Goal: Task Accomplishment & Management: Manage account settings

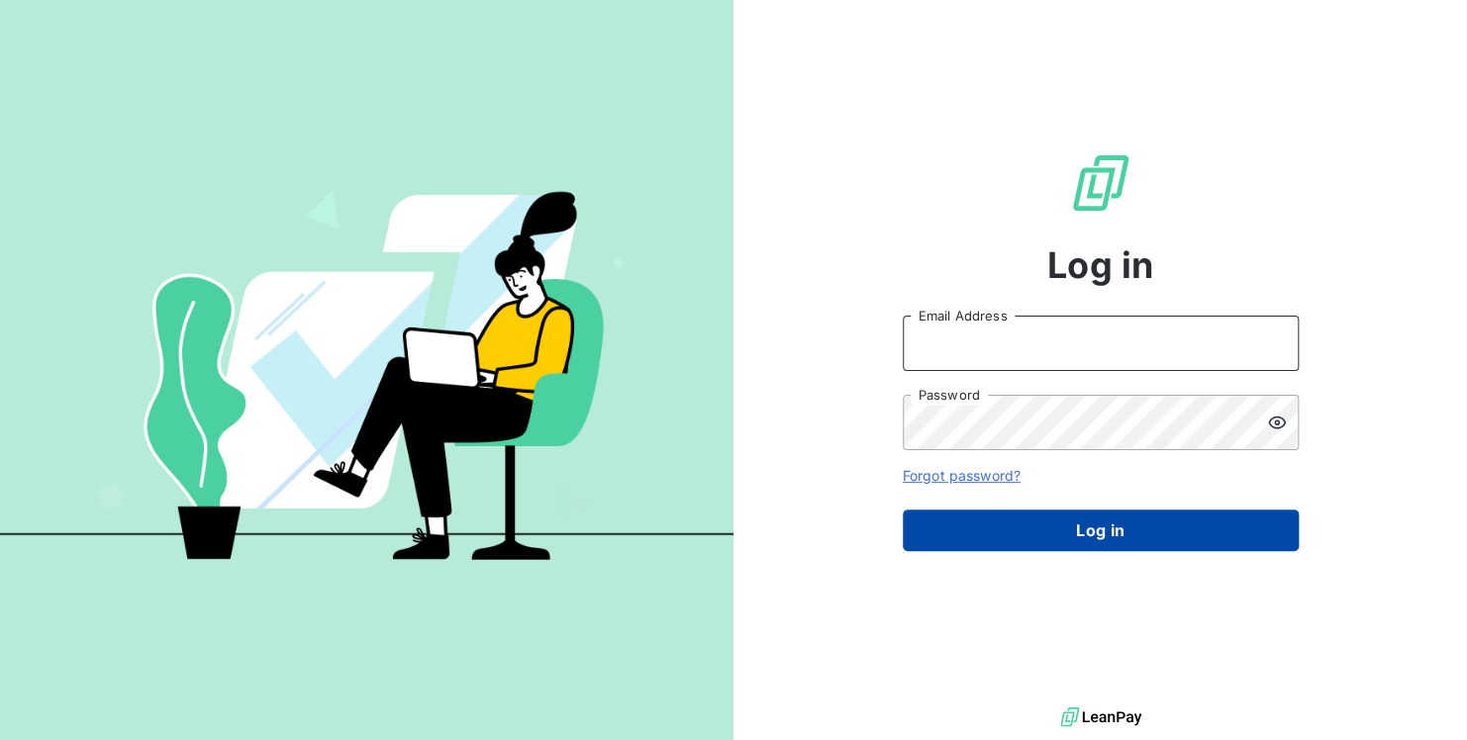
type input "accounts.germany@graitec.com"
click at [1022, 532] on button "Log in" at bounding box center [1101, 531] width 396 height 42
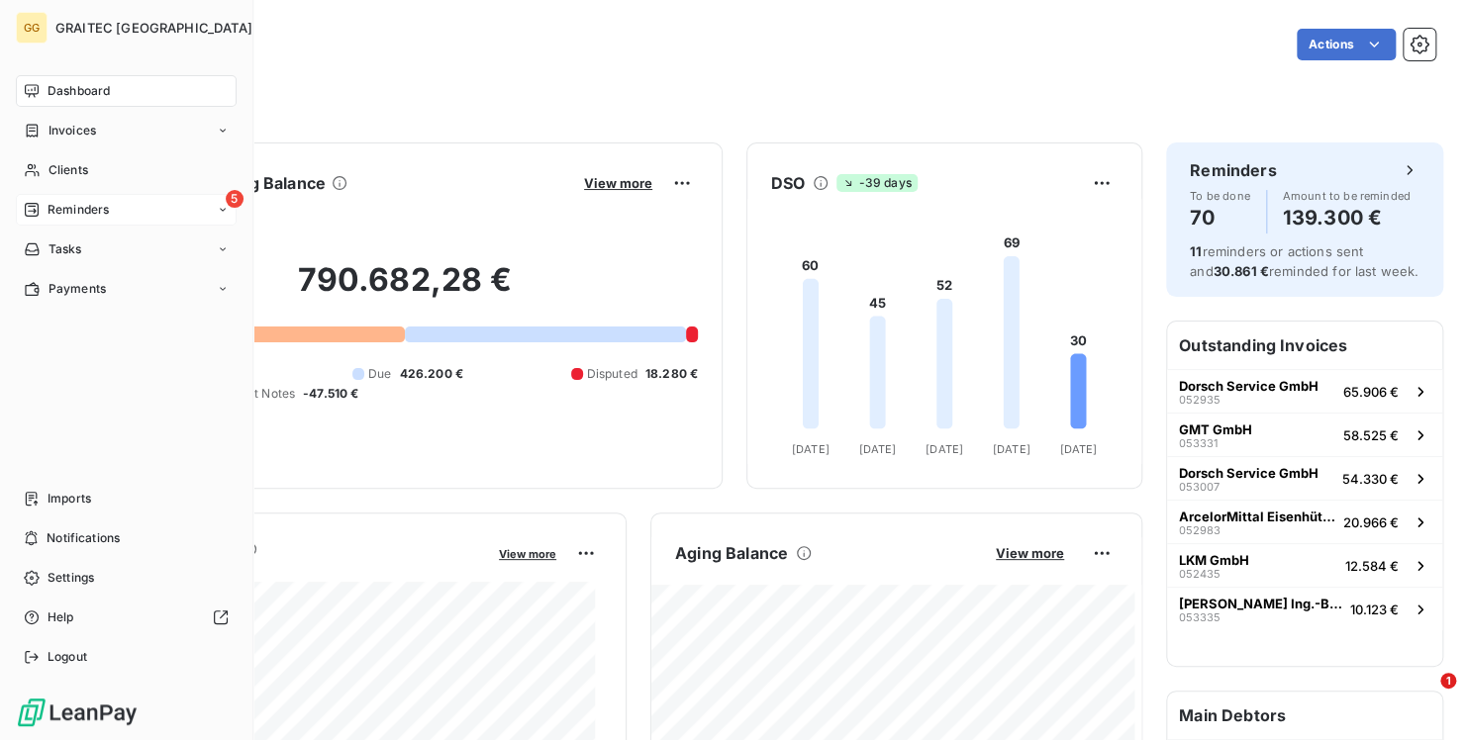
click at [104, 210] on span "Reminders" at bounding box center [78, 210] width 61 height 18
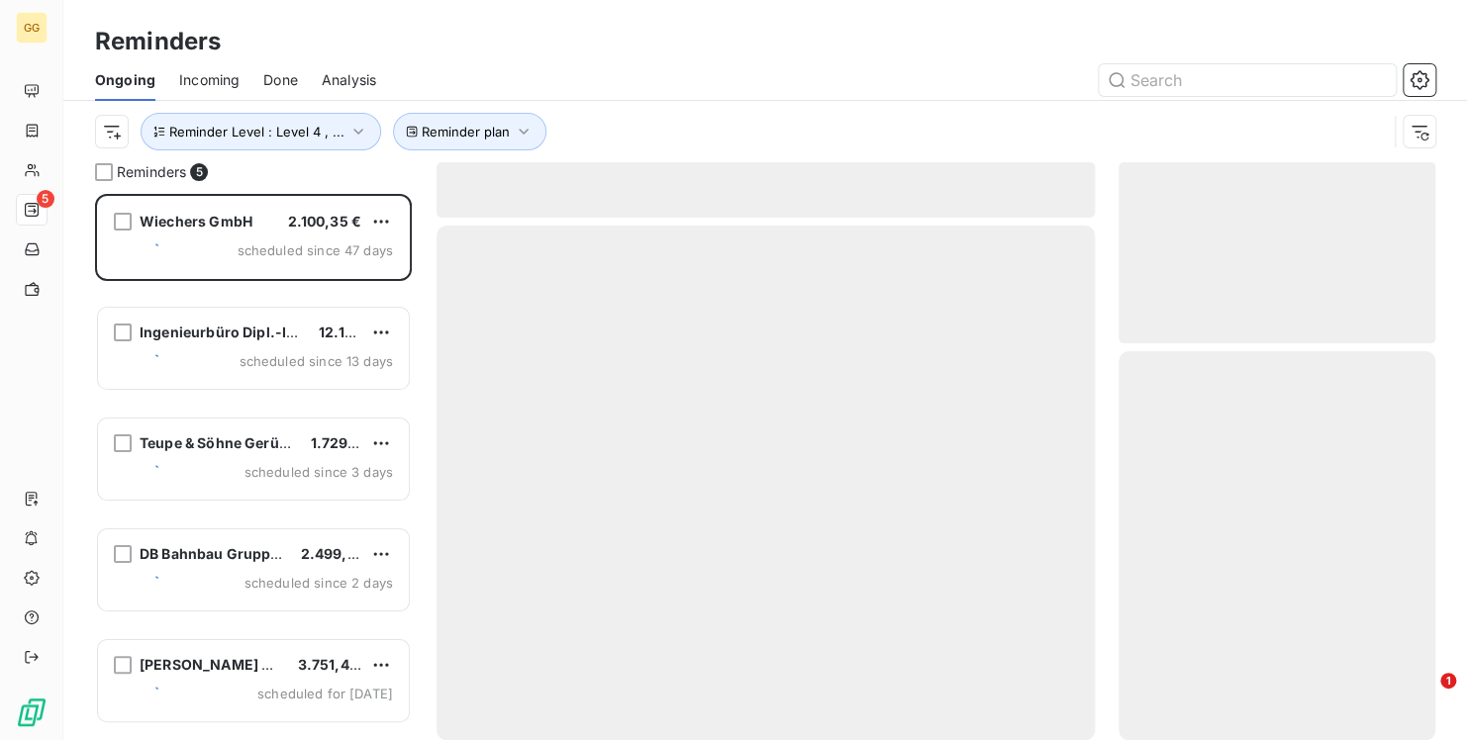
scroll to position [530, 301]
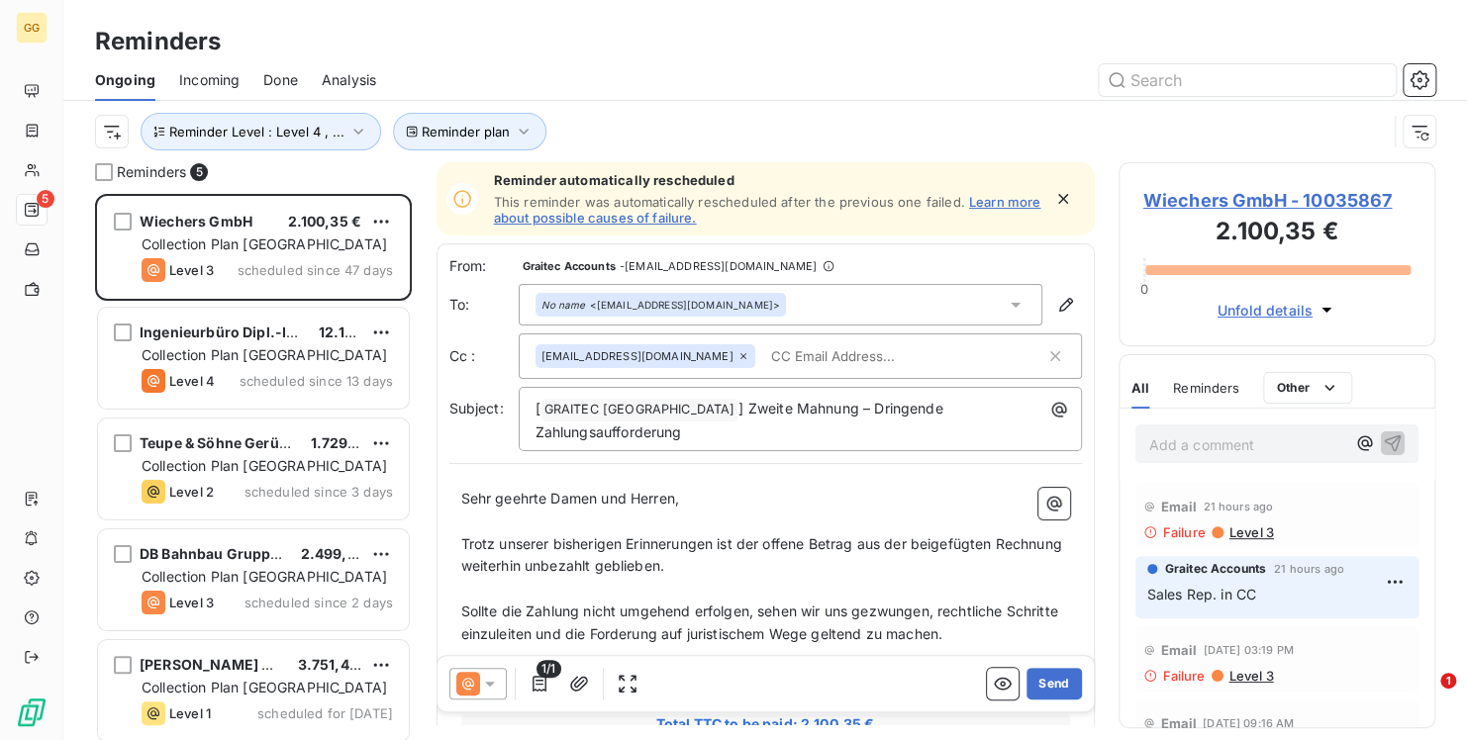
click at [282, 79] on span "Done" at bounding box center [280, 80] width 35 height 20
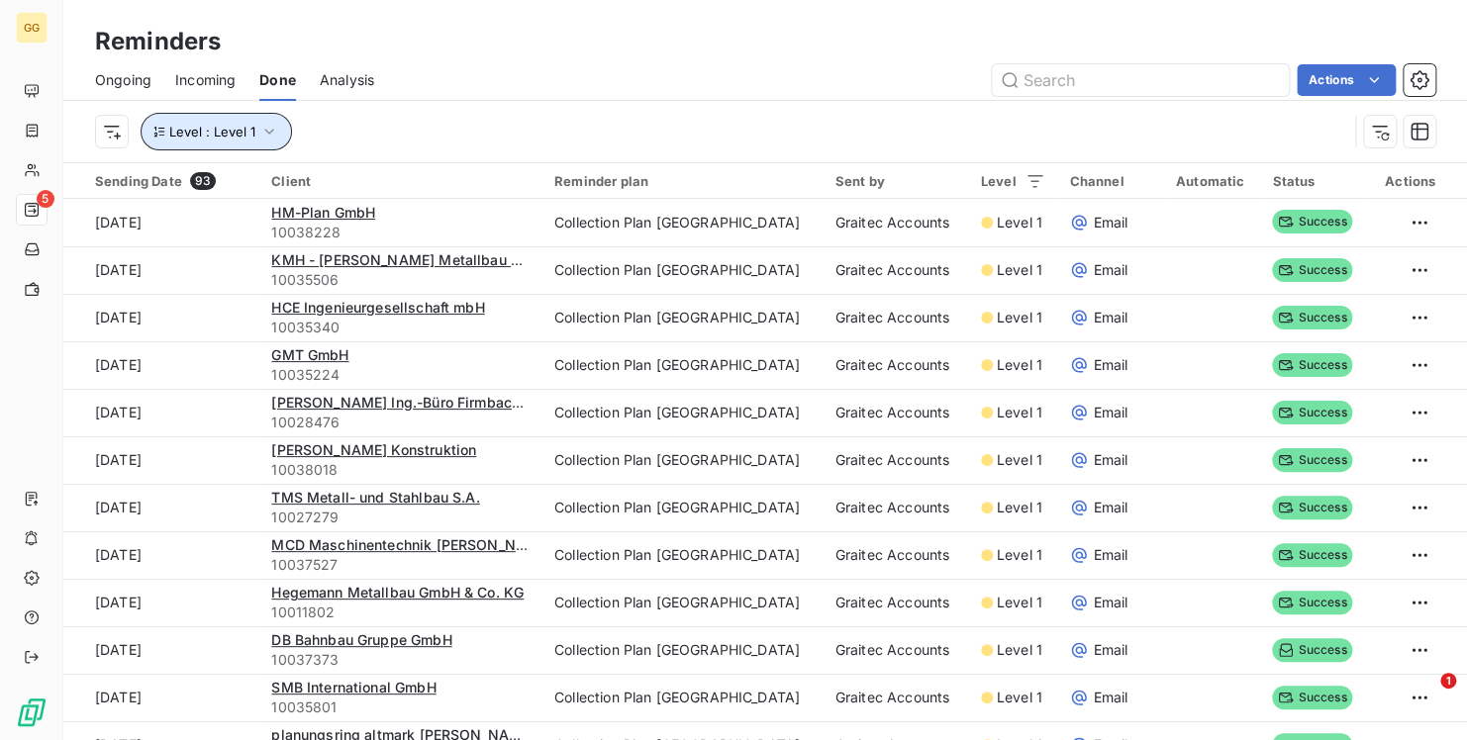
click at [271, 134] on icon "button" at bounding box center [269, 132] width 20 height 20
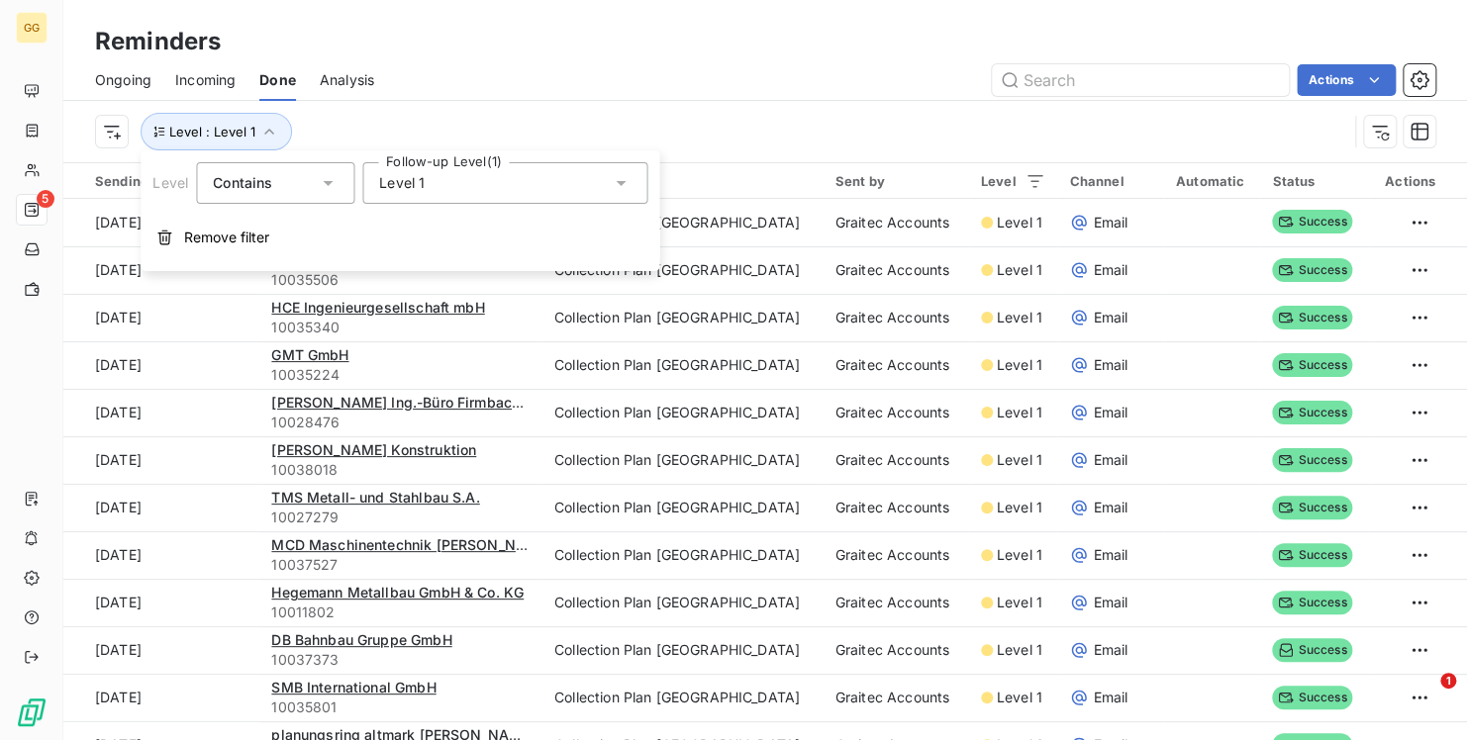
click at [622, 181] on icon at bounding box center [621, 183] width 10 height 5
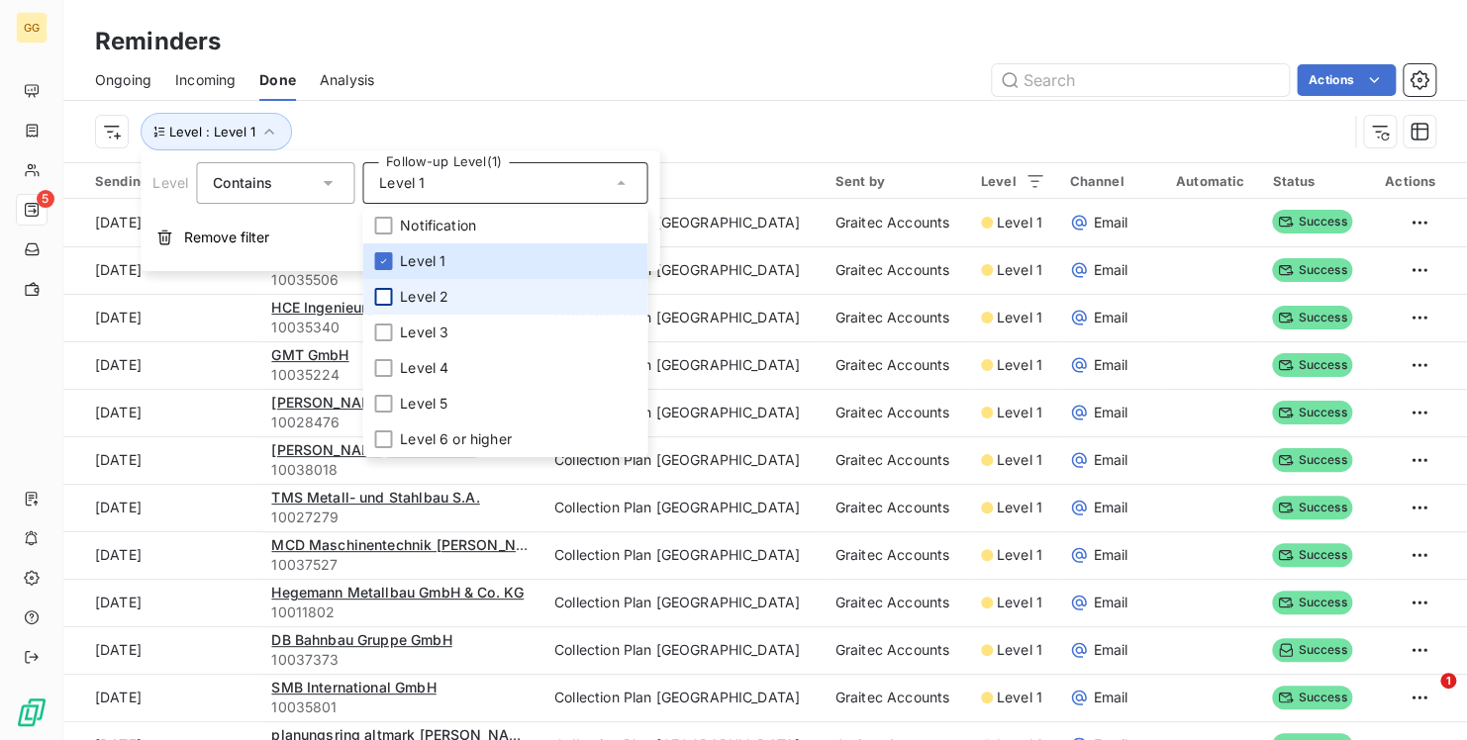
click at [378, 296] on div at bounding box center [383, 297] width 18 height 18
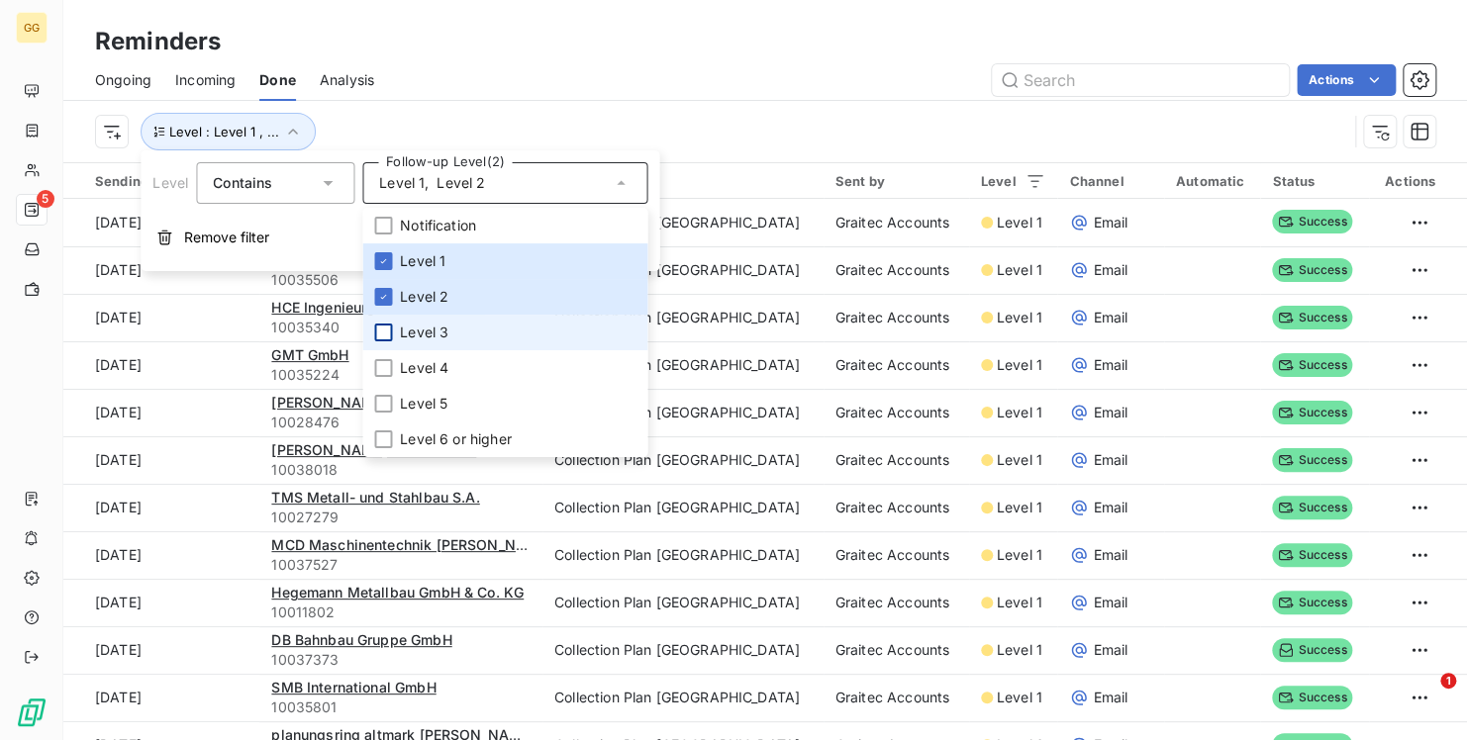
click at [381, 331] on div at bounding box center [383, 333] width 18 height 18
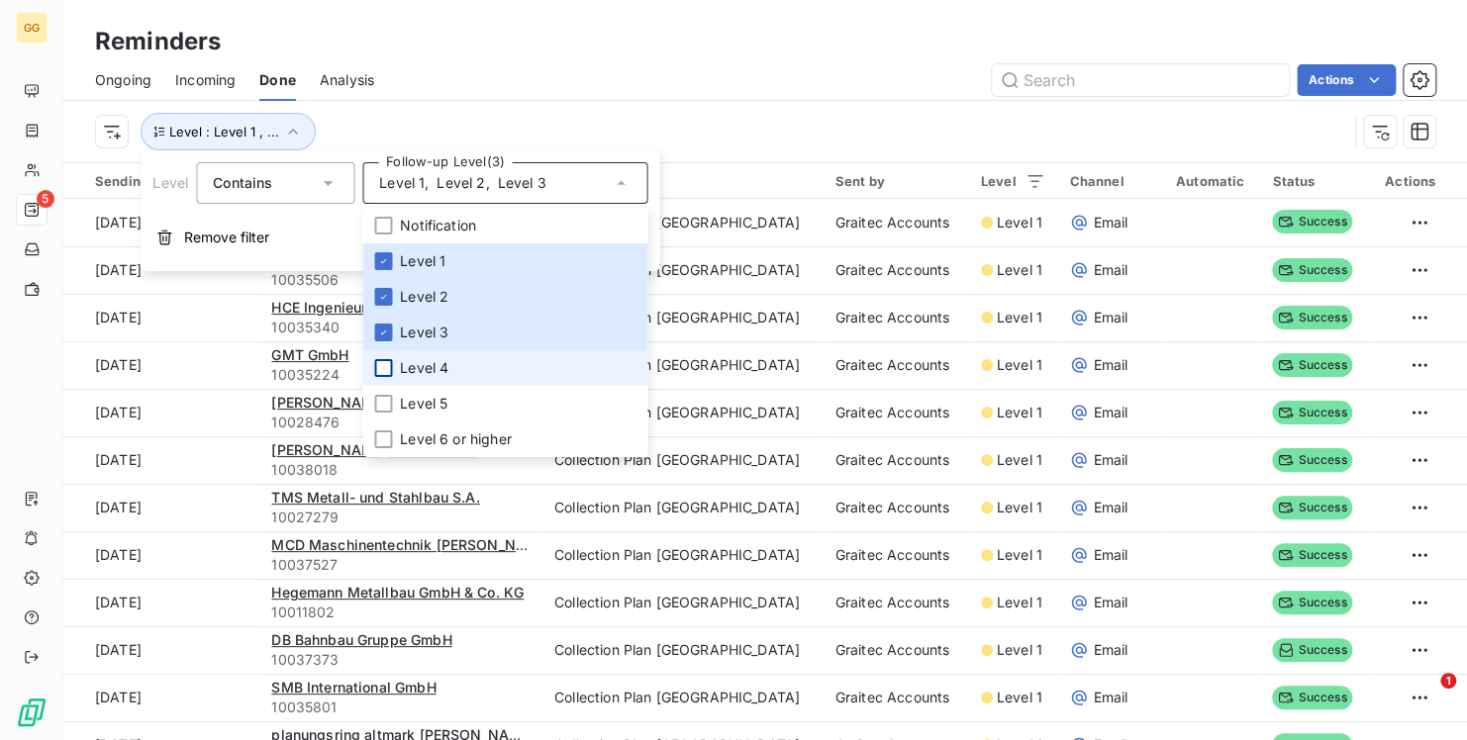
click at [381, 361] on div at bounding box center [383, 368] width 18 height 18
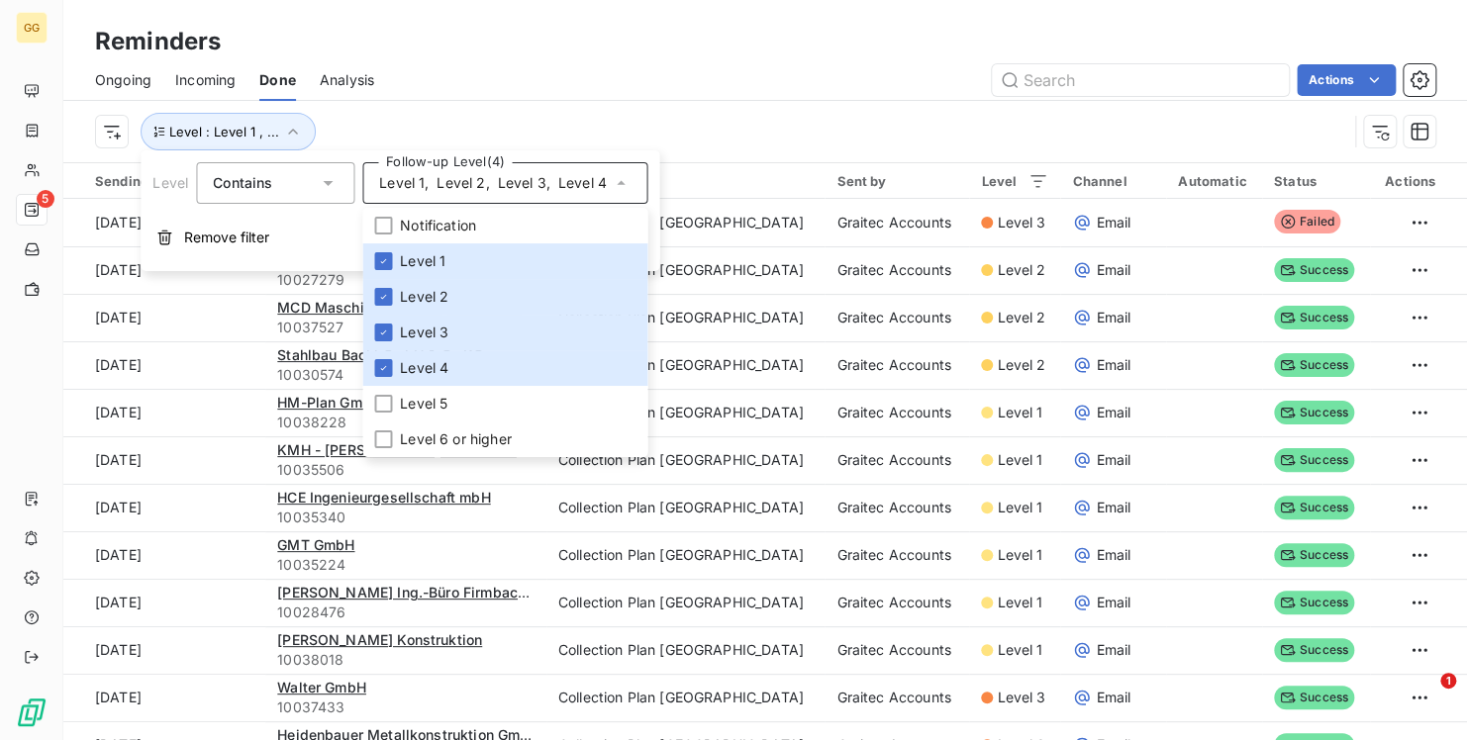
click at [750, 72] on div "Actions" at bounding box center [916, 80] width 1037 height 32
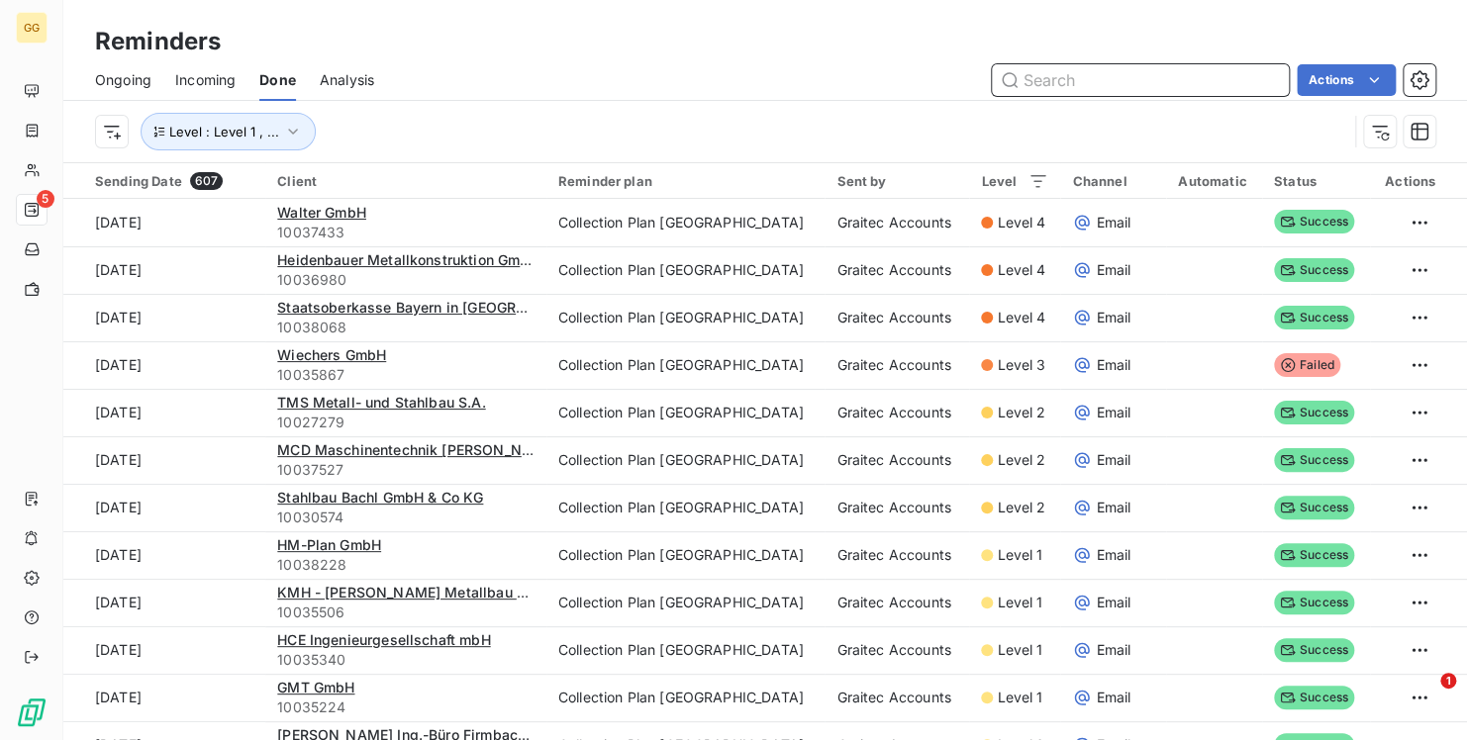
click at [1035, 81] on input "text" at bounding box center [1140, 80] width 297 height 32
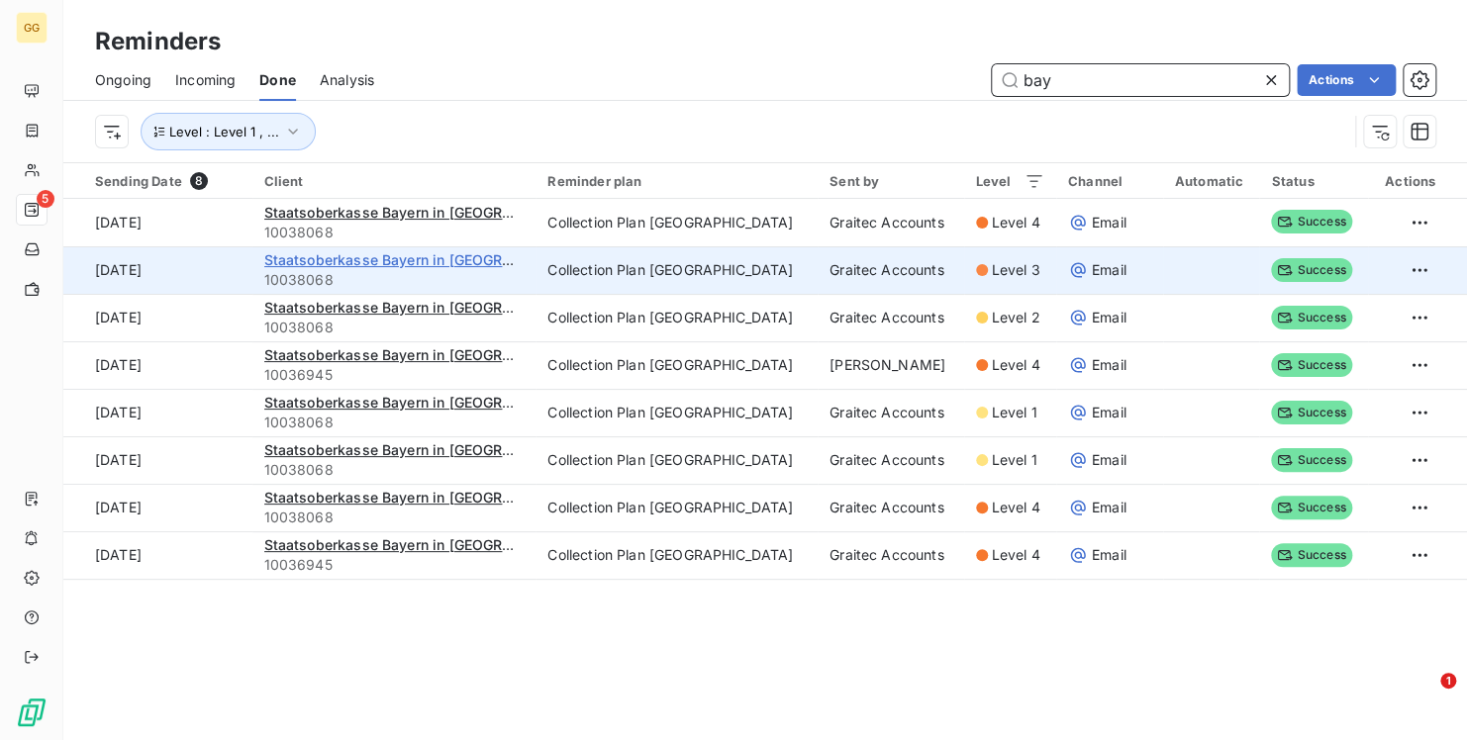
type input "bay"
click at [442, 265] on span "Staatsoberkasse Bayern in [GEOGRAPHIC_DATA]" at bounding box center [428, 259] width 328 height 17
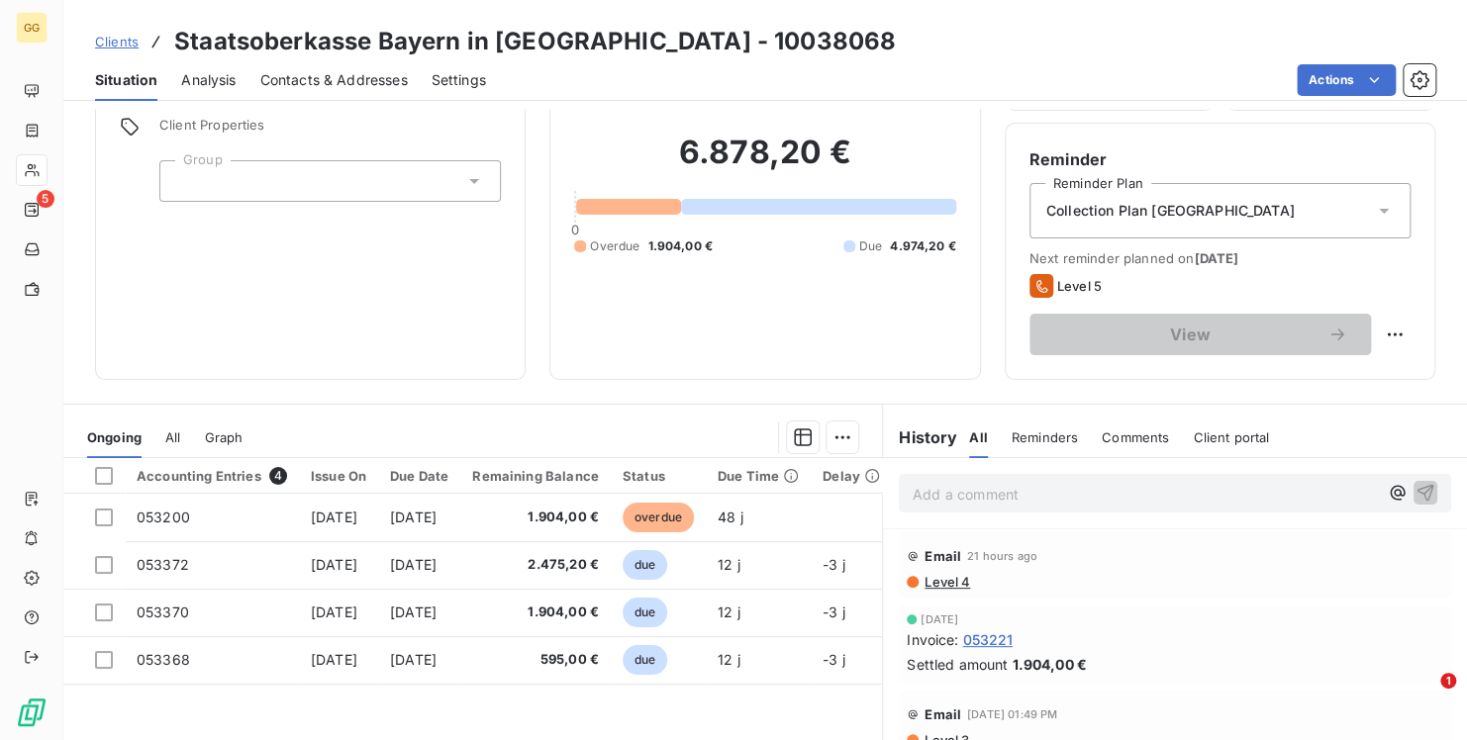
scroll to position [190, 0]
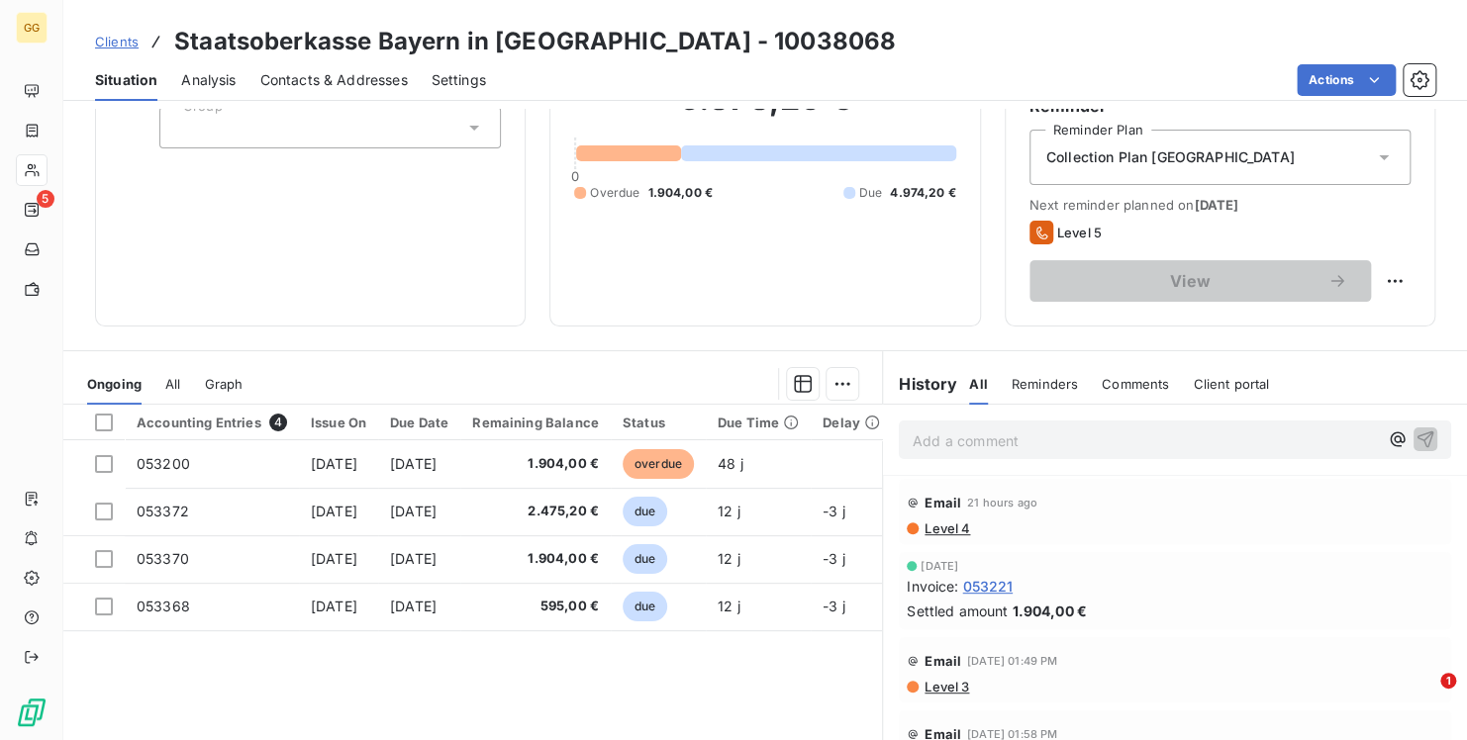
click at [1170, 47] on div "Clients Staatsoberkasse Bayern in [GEOGRAPHIC_DATA] - 10038068" at bounding box center [764, 42] width 1403 height 36
